Goal: Task Accomplishment & Management: Manage account settings

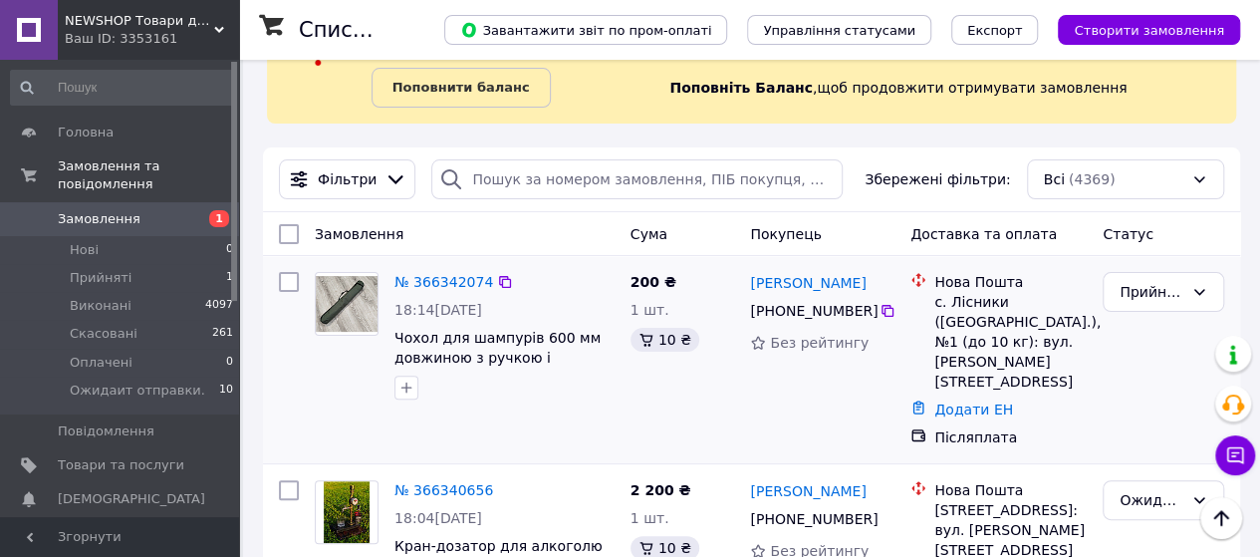
scroll to position [100, 0]
click at [479, 338] on span "Чохол для шампурів 600 мм довжиною з ручкою і блискавкою по колу Зелений" at bounding box center [501, 358] width 215 height 56
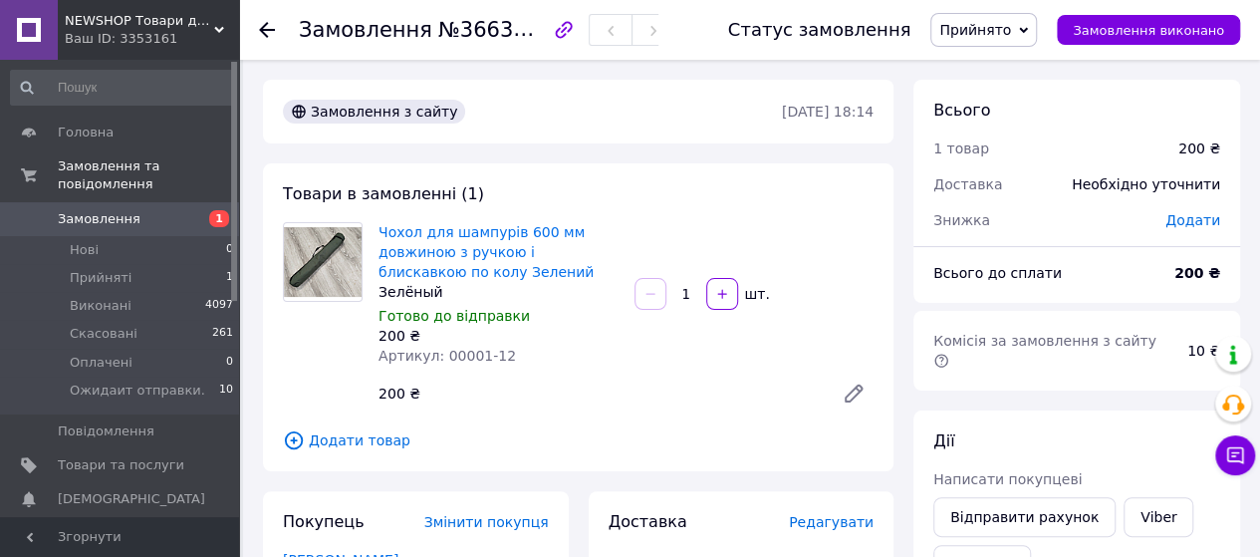
click at [88, 210] on span "Замовлення" at bounding box center [99, 219] width 83 height 18
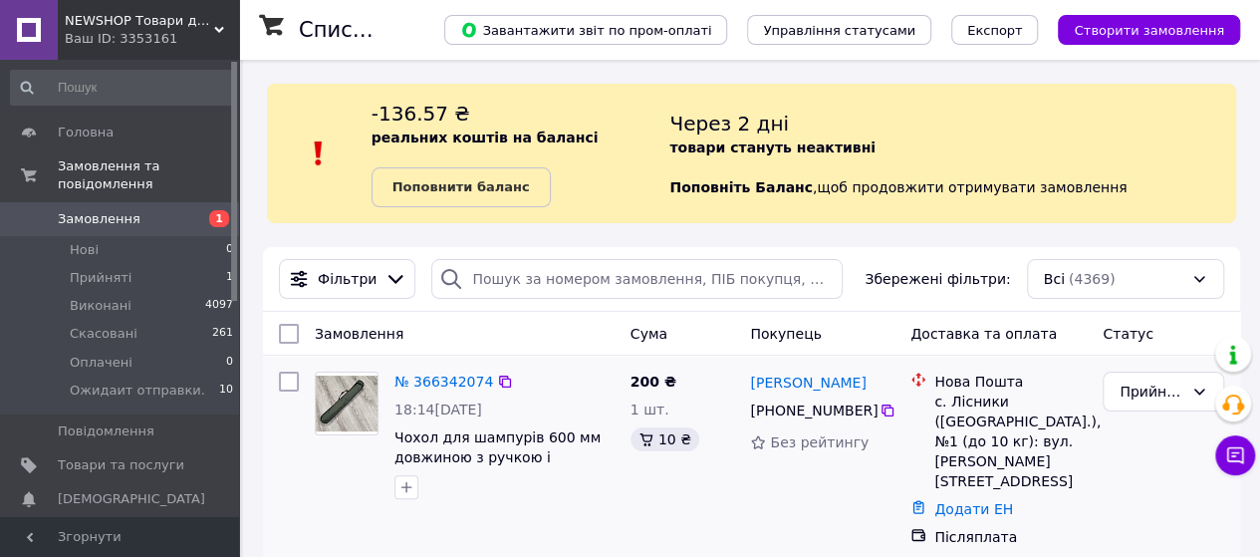
scroll to position [100, 0]
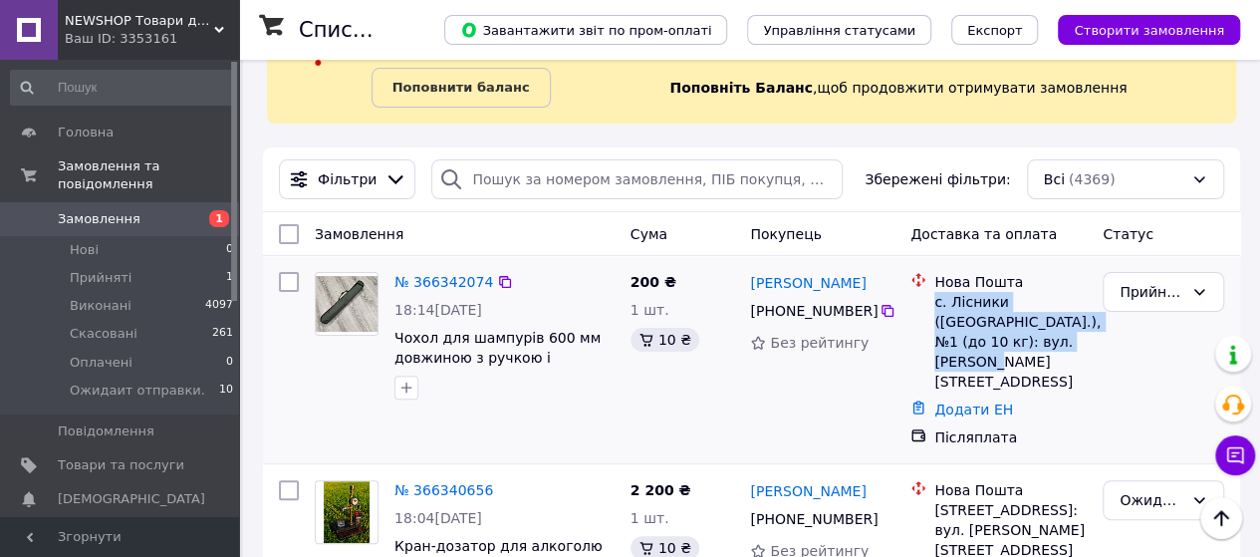
drag, startPoint x: 936, startPoint y: 305, endPoint x: 1022, endPoint y: 326, distance: 88.2
click at [1050, 336] on div "с. Лісники ([GEOGRAPHIC_DATA].), №1 (до 10 кг): вул. [PERSON_NAME][STREET_ADDRE…" at bounding box center [1010, 342] width 152 height 100
copy div "с. Лісники ([GEOGRAPHIC_DATA].), №1 (до 10 кг): вул. [PERSON_NAME][STREET_ADDRE…"
drag, startPoint x: 862, startPoint y: 314, endPoint x: 753, endPoint y: 291, distance: 111.9
click at [753, 291] on div "Вікторія Бурдукова +380 67 690 37 67 Без рейтингу" at bounding box center [822, 359] width 160 height 191
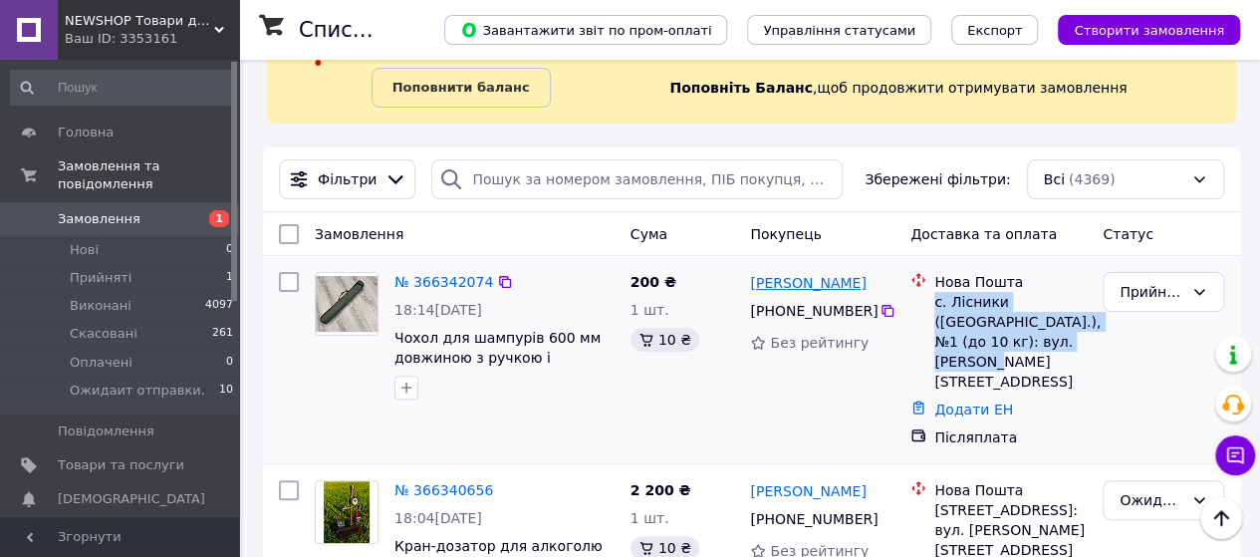
copy div "Вікторія Бурдукова +380 67 690 37 67"
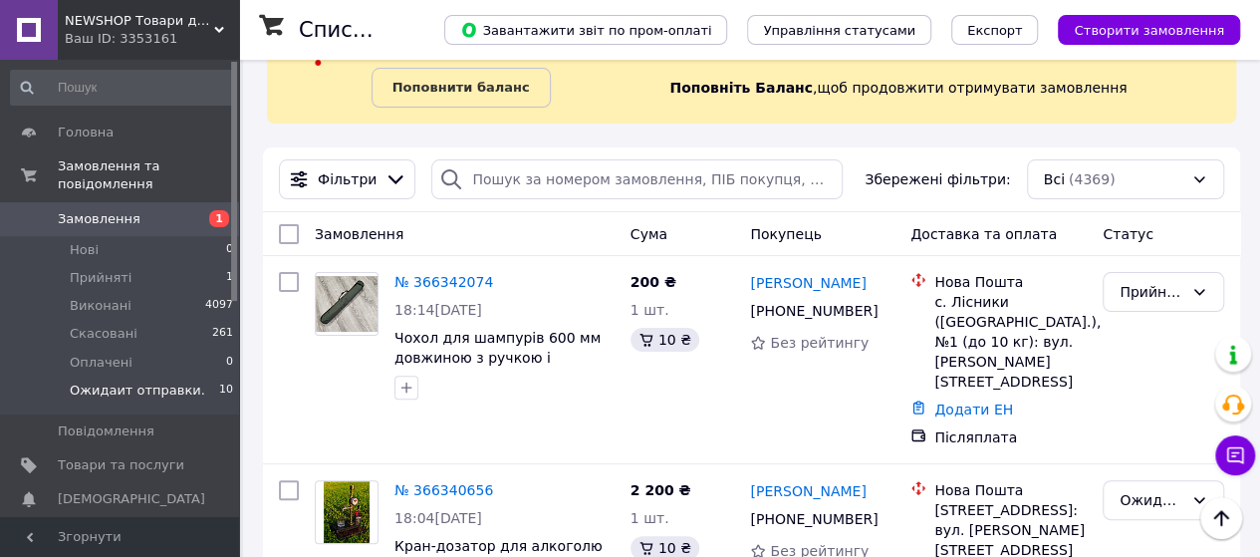
click at [140, 381] on span "Ожидаит отправки." at bounding box center [137, 390] width 135 height 18
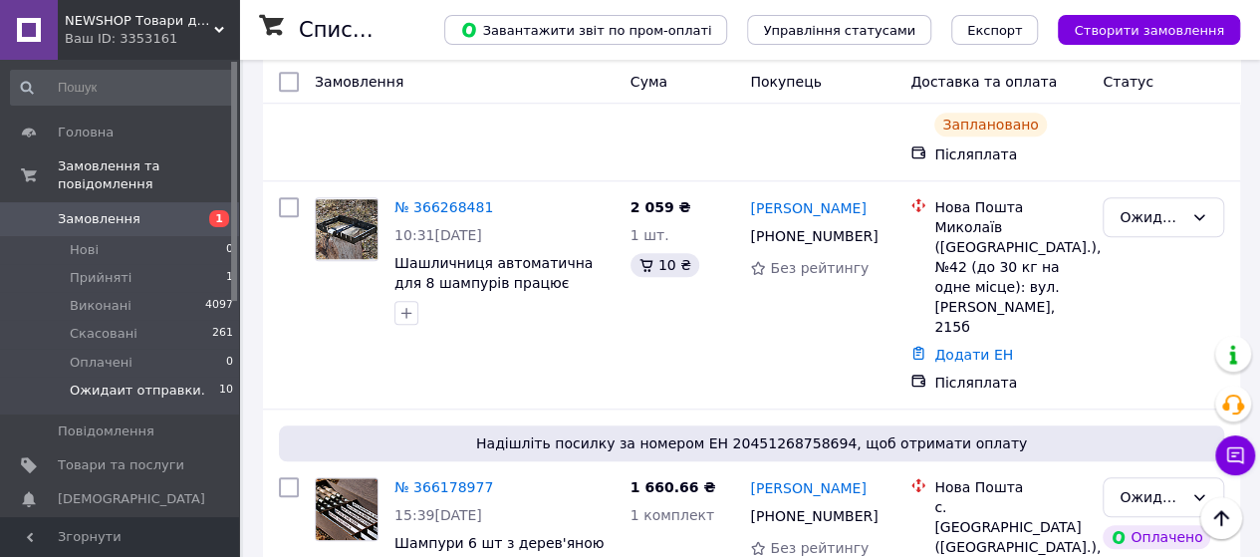
scroll to position [797, 0]
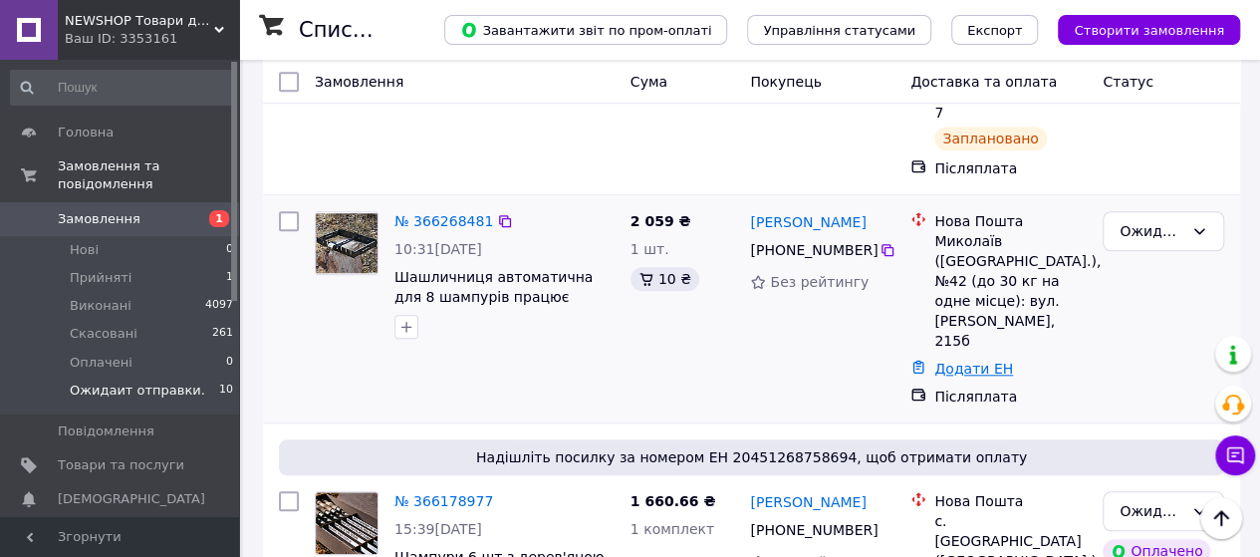
click at [960, 361] on link "Додати ЕН" at bounding box center [973, 369] width 79 height 16
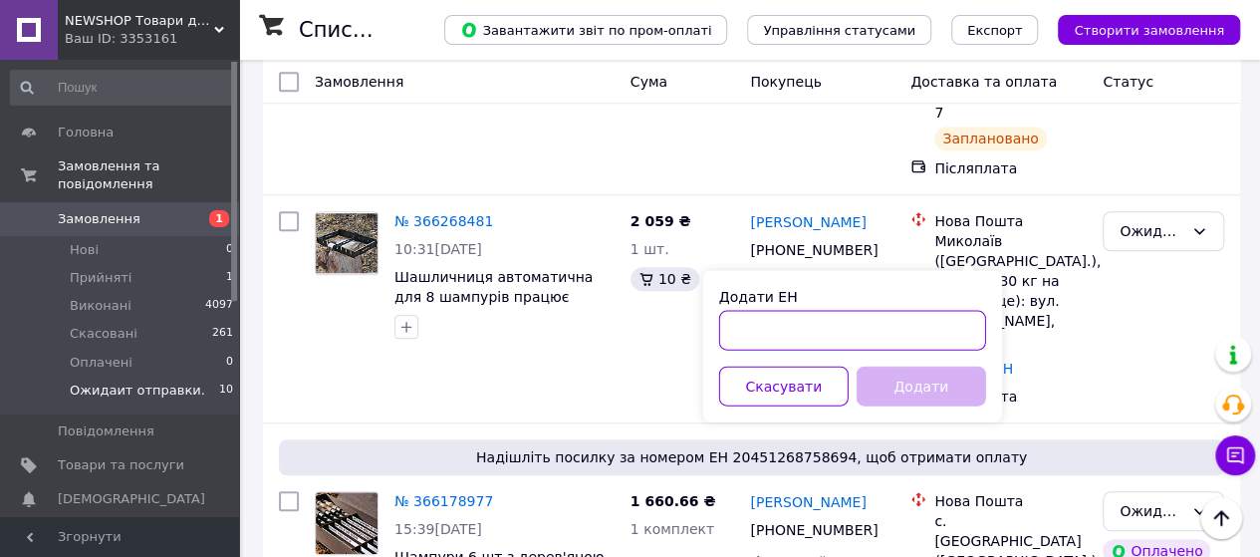
paste input "20451269217582"
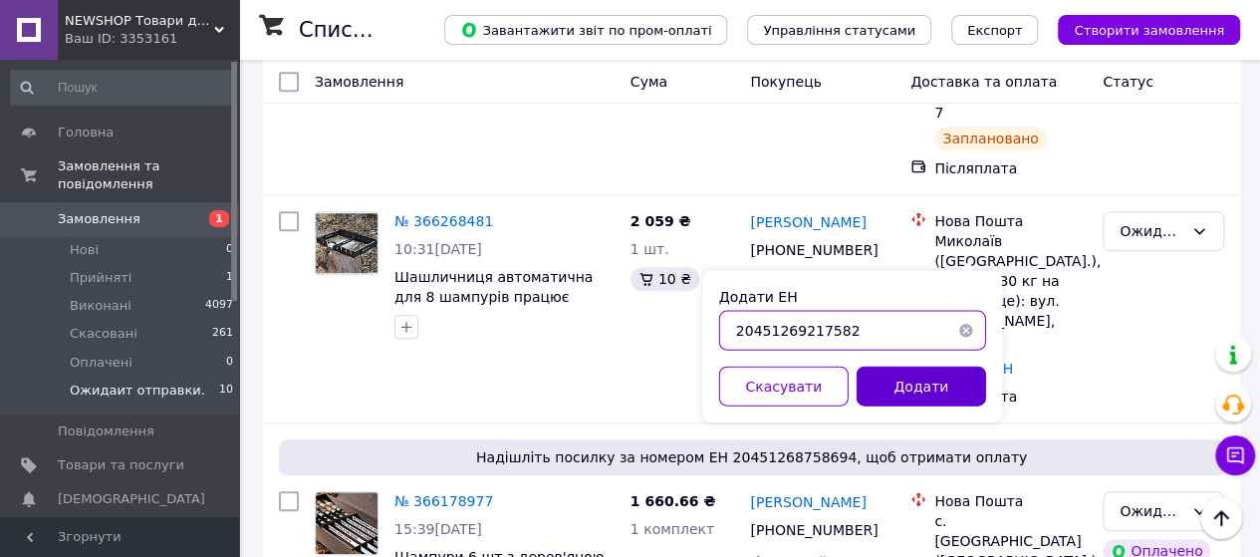
type input "20451269217582"
click at [910, 389] on button "Додати" at bounding box center [920, 386] width 129 height 40
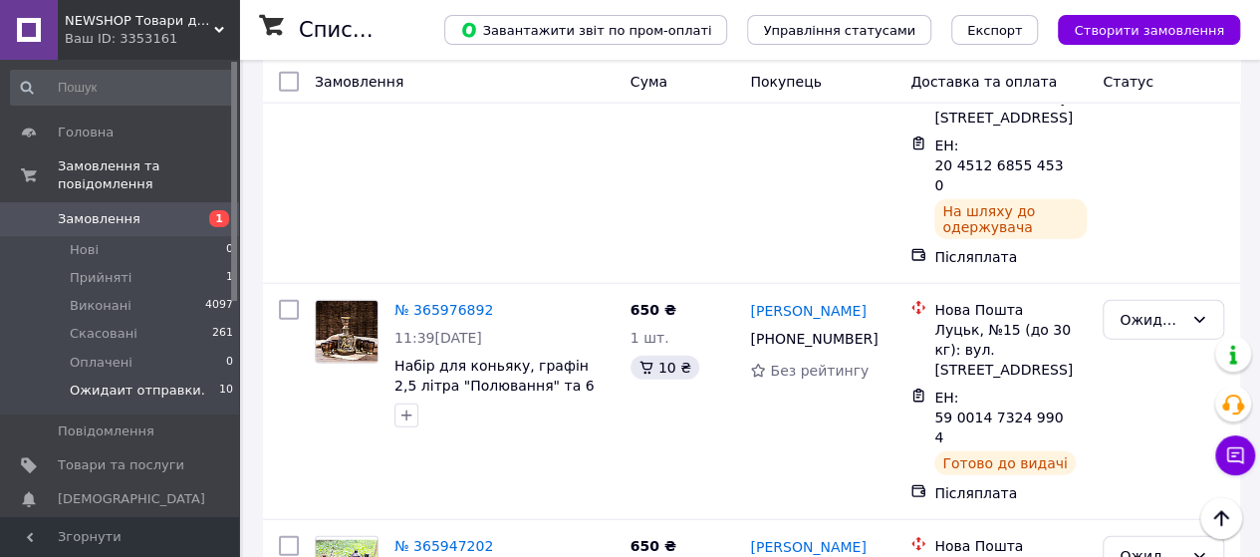
scroll to position [2338, 0]
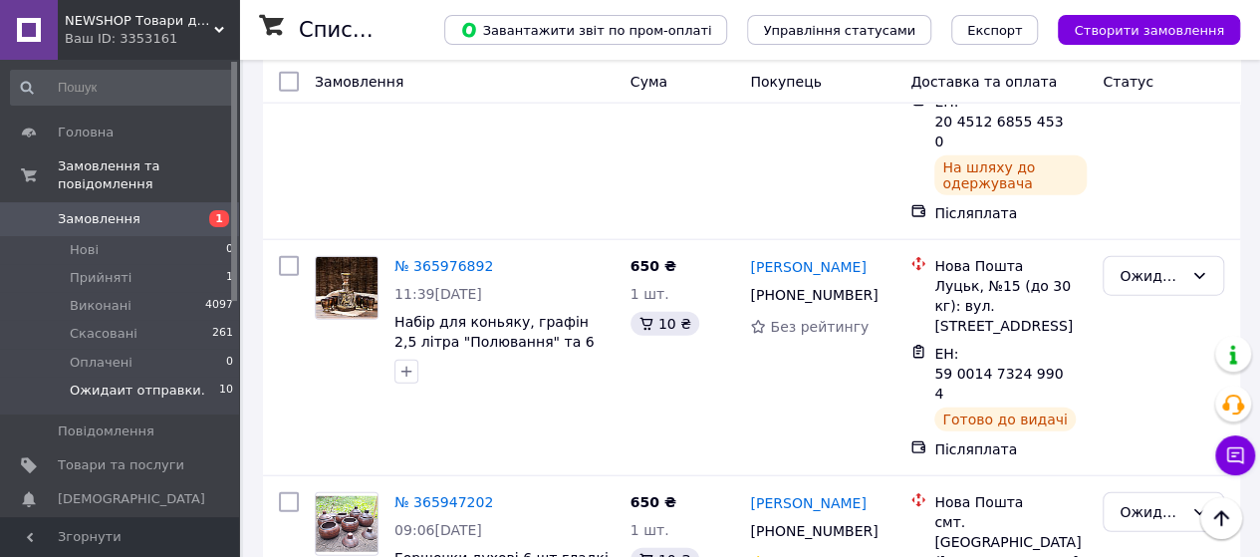
click at [1129, 412] on li "Виконано" at bounding box center [1163, 415] width 120 height 36
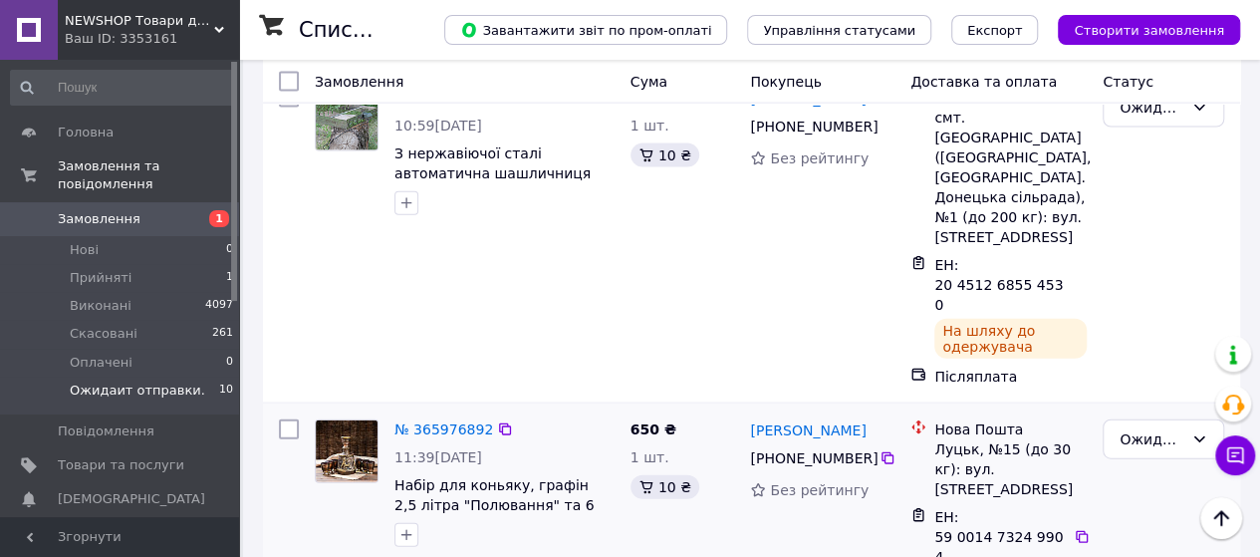
scroll to position [2139, 0]
